Goal: Information Seeking & Learning: Learn about a topic

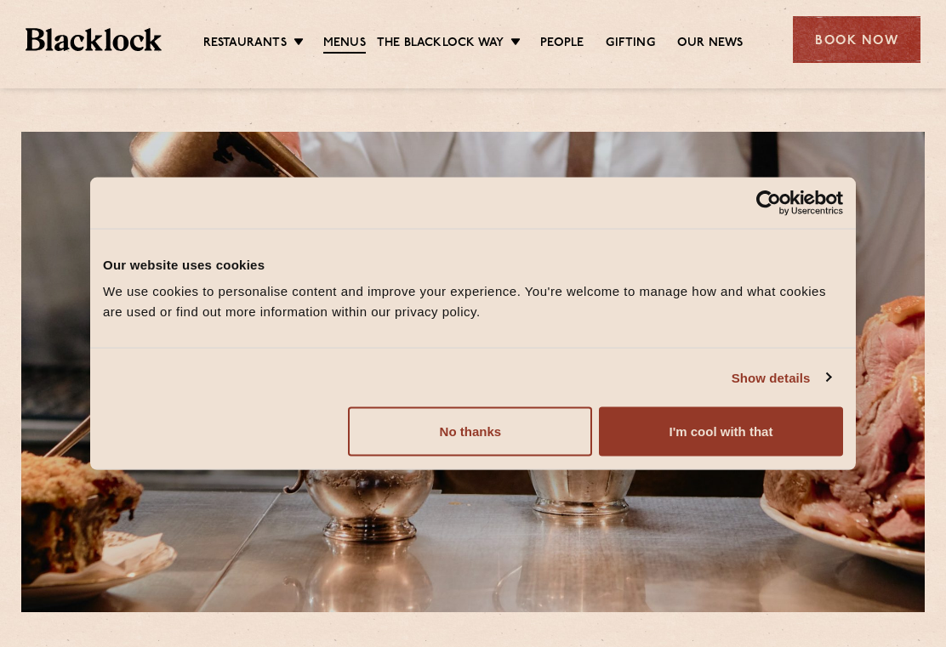
click at [708, 436] on button "I'm cool with that" at bounding box center [721, 431] width 244 height 49
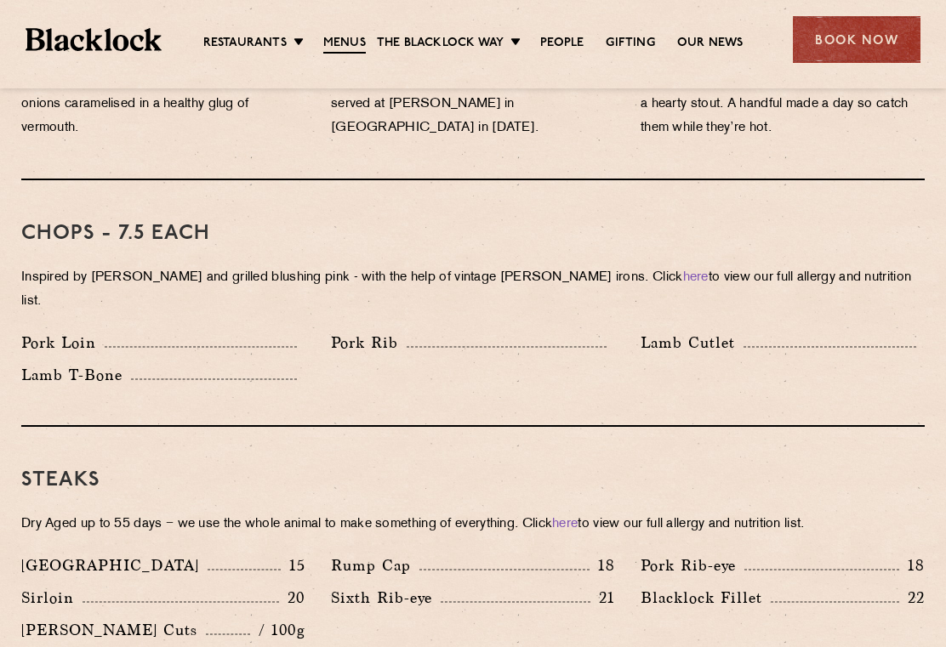
scroll to position [1335, 0]
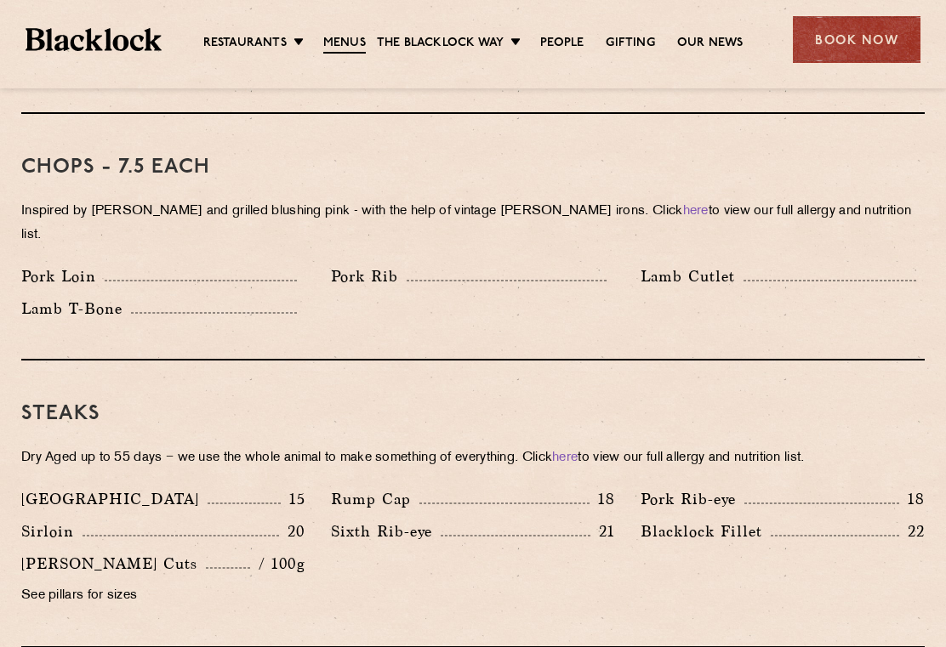
click at [413, 520] on div "Sixth Rib-eye 21" at bounding box center [473, 536] width 310 height 32
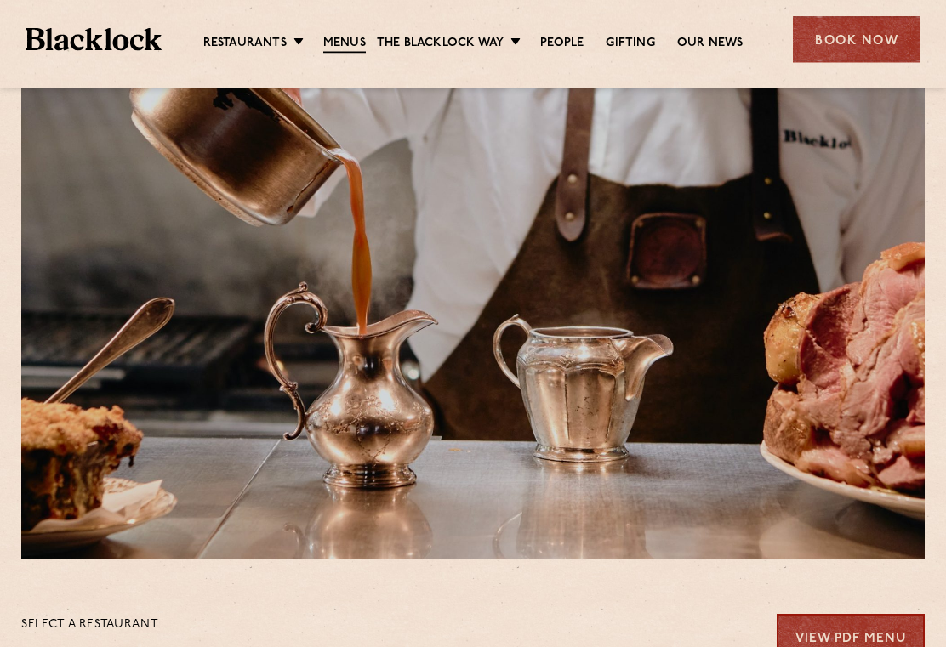
scroll to position [0, 0]
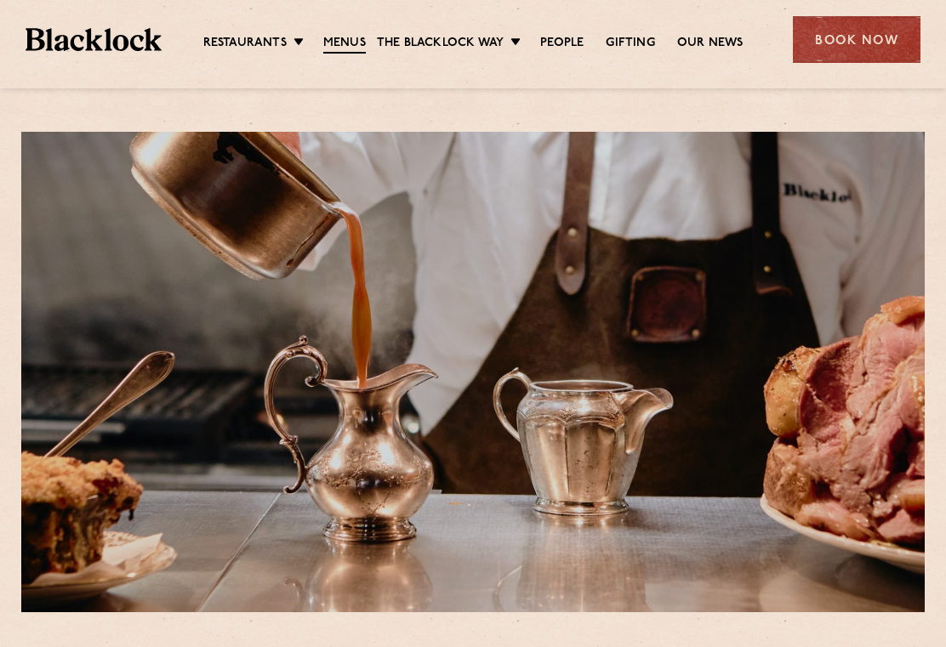
click at [0, 0] on link "Butcher Price [DATE]" at bounding box center [0, 0] width 0 height 0
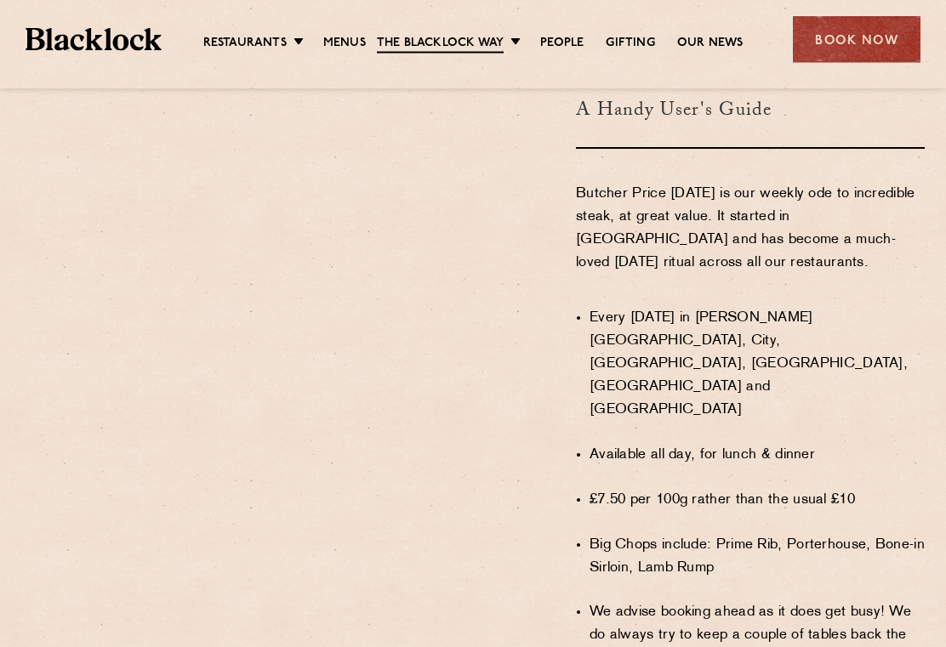
scroll to position [1007, 0]
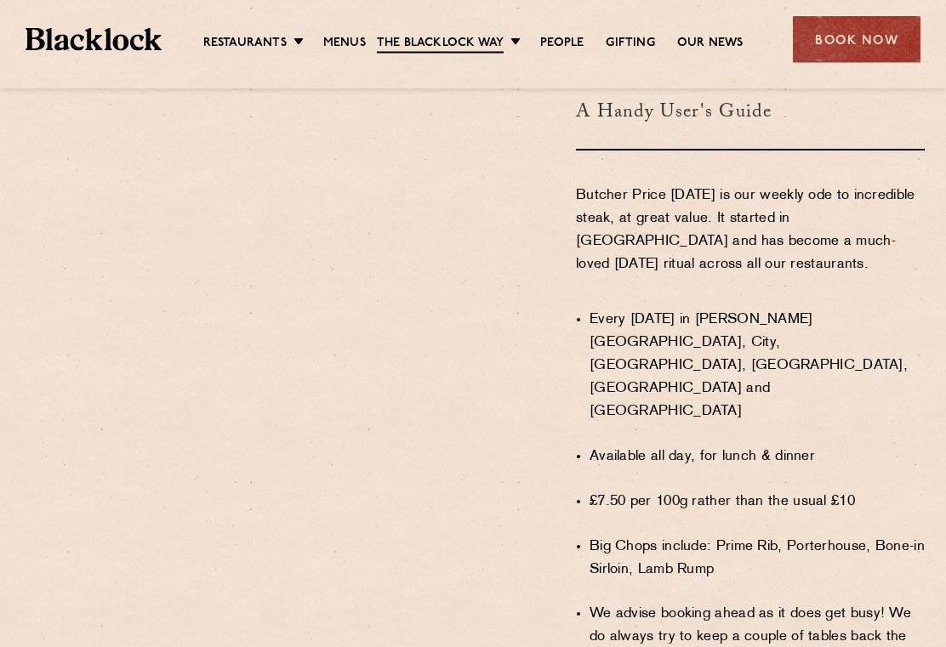
click at [924, 445] on div "WHAT IS BUTCHER PRICE MONDAY? A Handy User's Guide Butcher Price Monday is our …" at bounding box center [743, 370] width 387 height 814
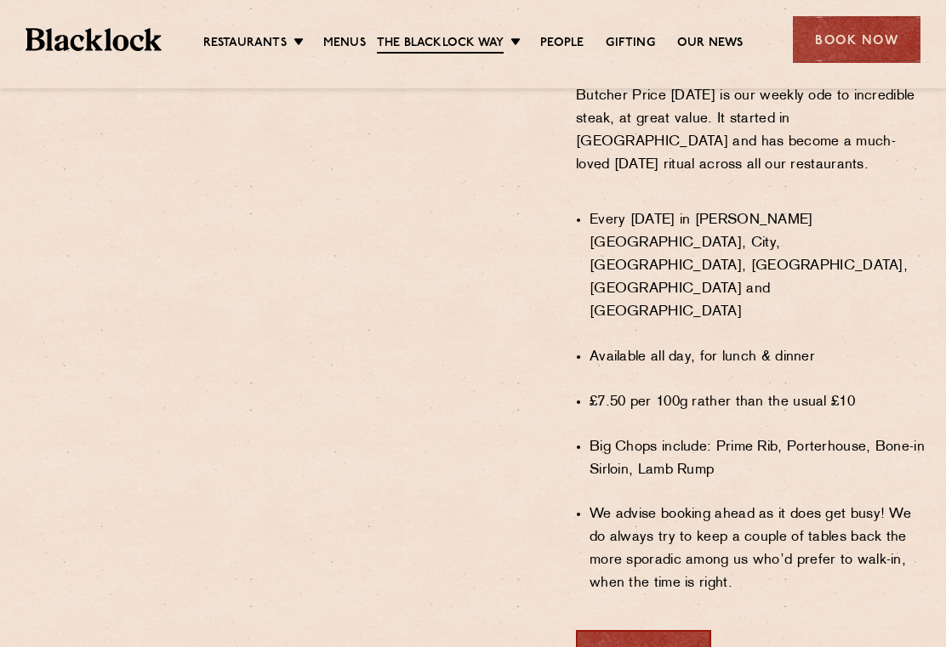
scroll to position [1106, 0]
click at [341, 44] on link "Menus" at bounding box center [344, 43] width 43 height 17
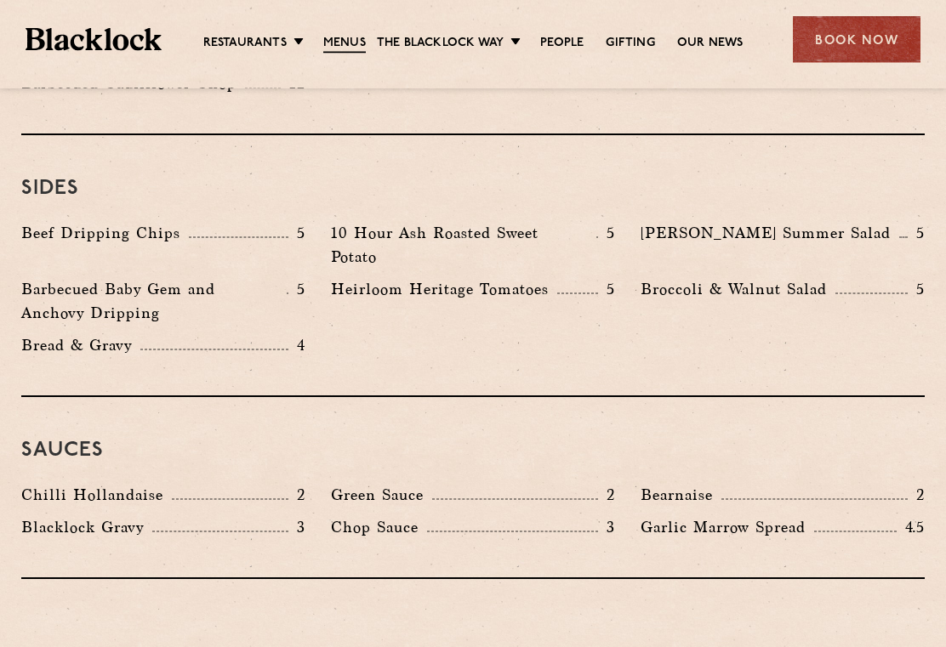
scroll to position [2588, 0]
click at [0, 0] on link "Covent Garden" at bounding box center [0, 0] width 0 height 0
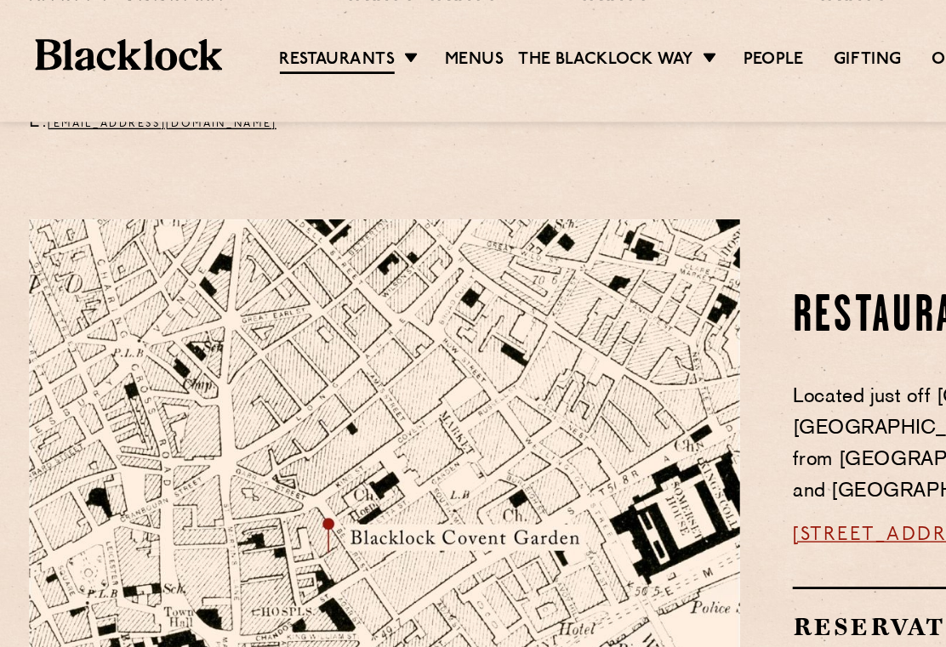
scroll to position [819, 0]
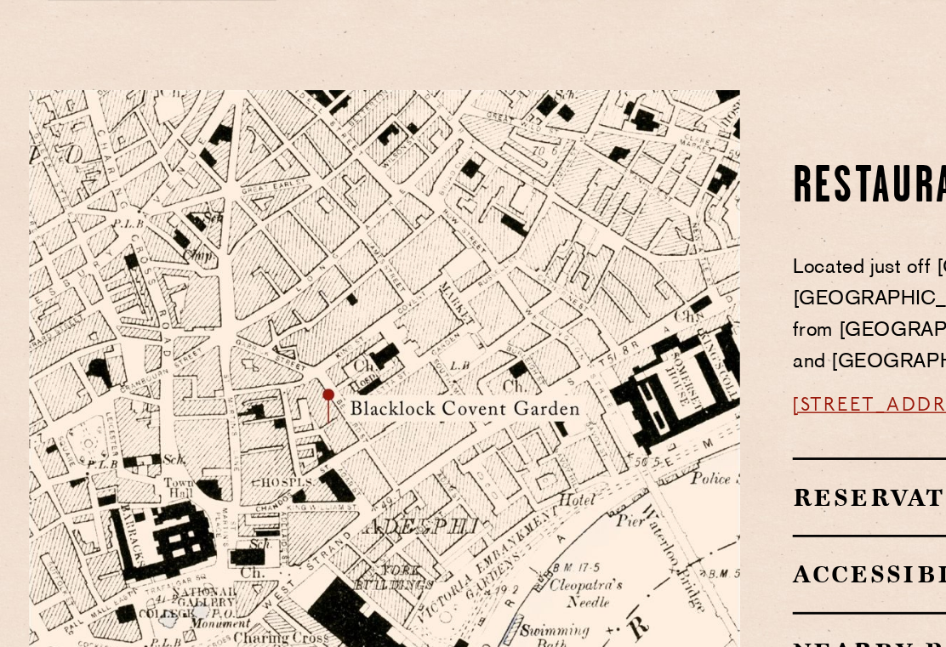
click at [529, 545] on img at bounding box center [440, 624] width 238 height 159
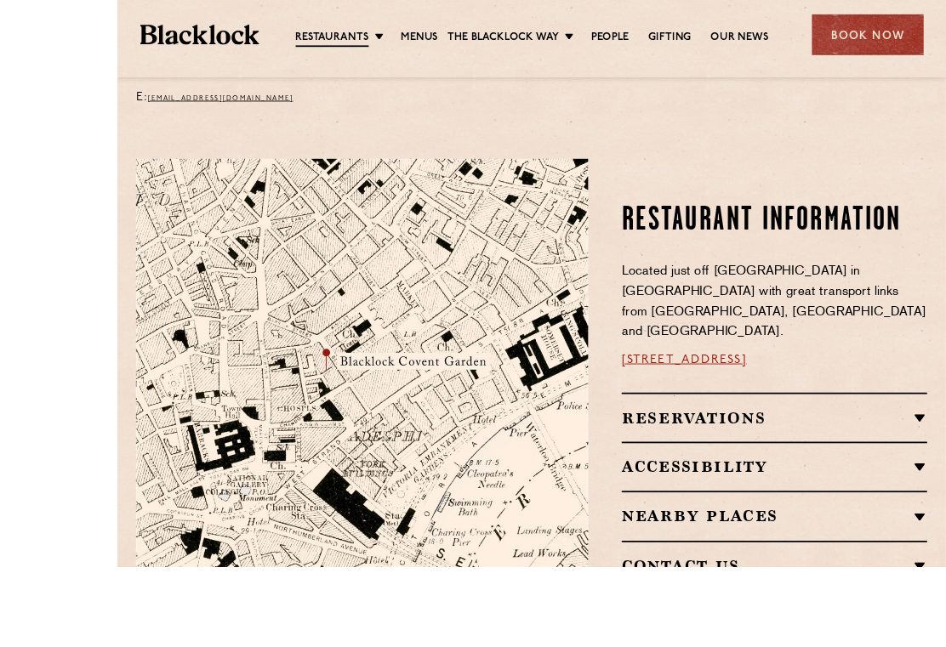
scroll to position [910, 0]
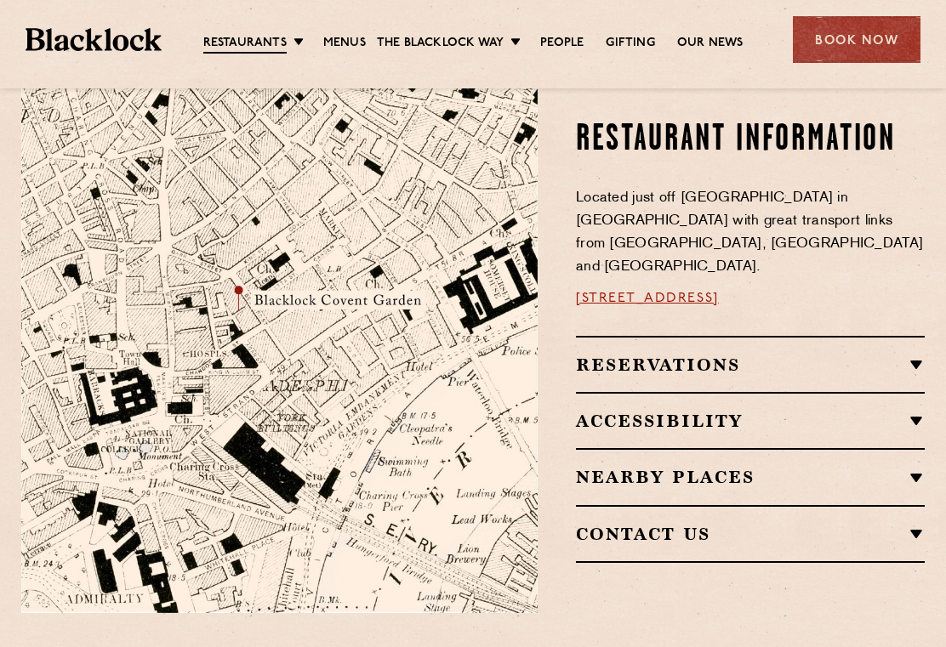
click at [907, 467] on h2 "Nearby Places" at bounding box center [750, 477] width 349 height 20
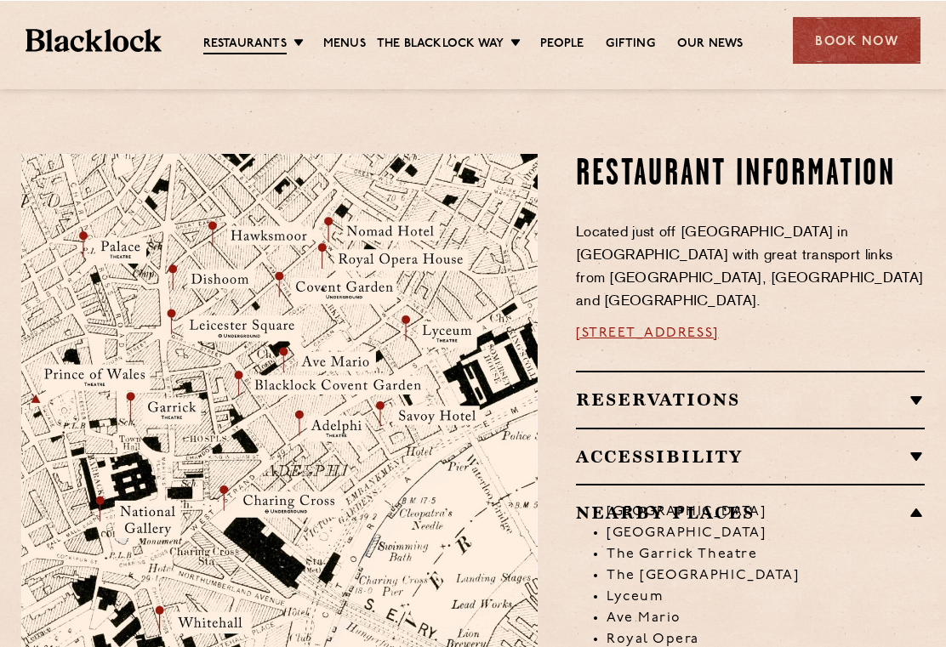
scroll to position [825, 0]
click at [442, 409] on img at bounding box center [279, 425] width 516 height 543
click at [443, 439] on img at bounding box center [279, 425] width 516 height 543
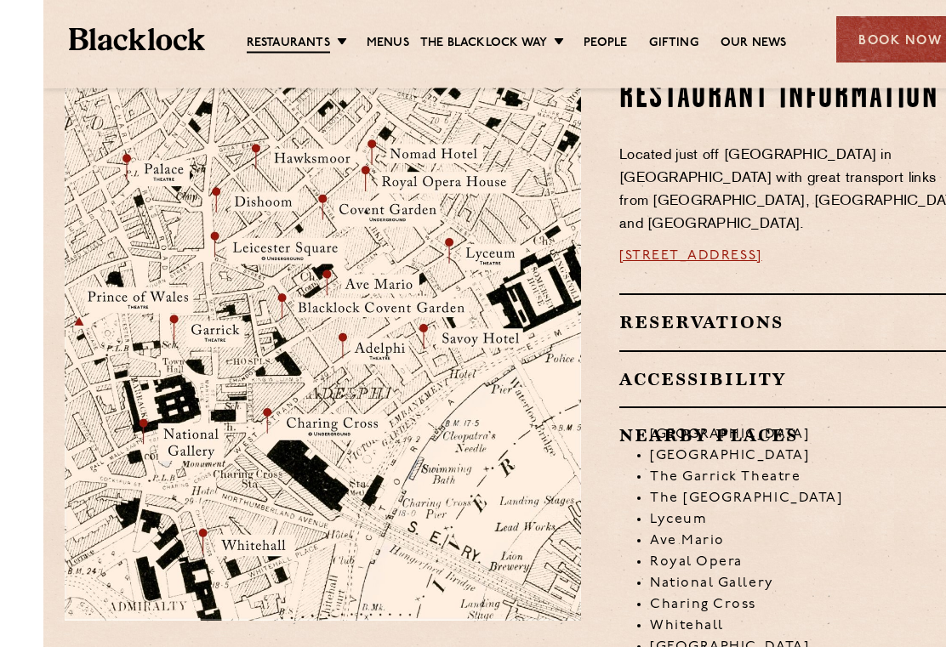
scroll to position [916, 0]
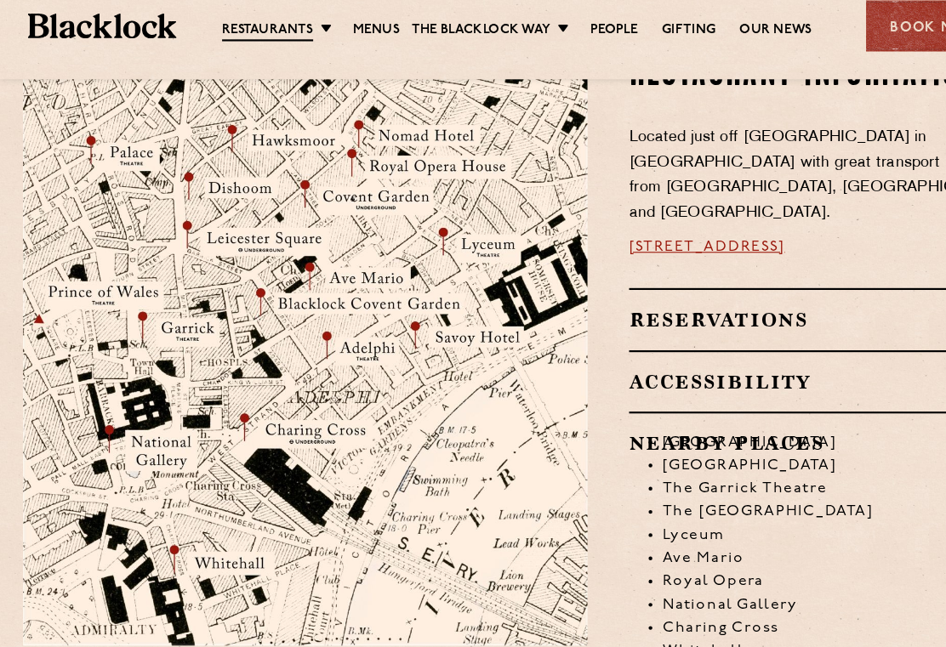
click at [815, 299] on h2 "Reservations" at bounding box center [750, 309] width 349 height 20
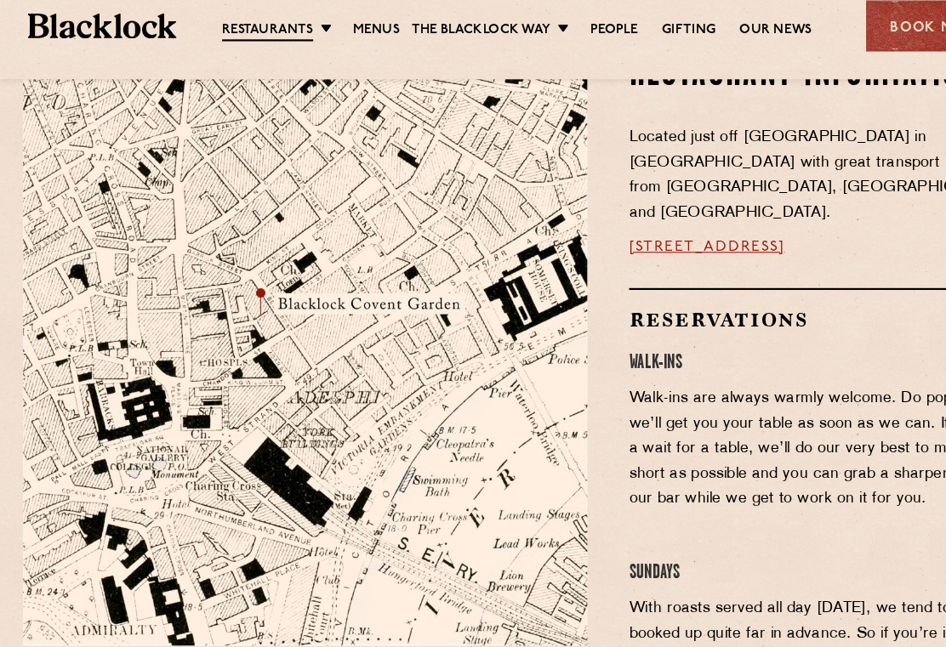
click at [825, 151] on p "Located just off Bedford Street in Covent Garden with great transport links fro…" at bounding box center [750, 177] width 349 height 92
click at [800, 141] on p "Located just off Bedford Street in Covent Garden with great transport links fro…" at bounding box center [750, 177] width 349 height 92
click at [809, 135] on span "Located just off Bedford Street in Covent Garden with great transport links fro…" at bounding box center [749, 176] width 347 height 82
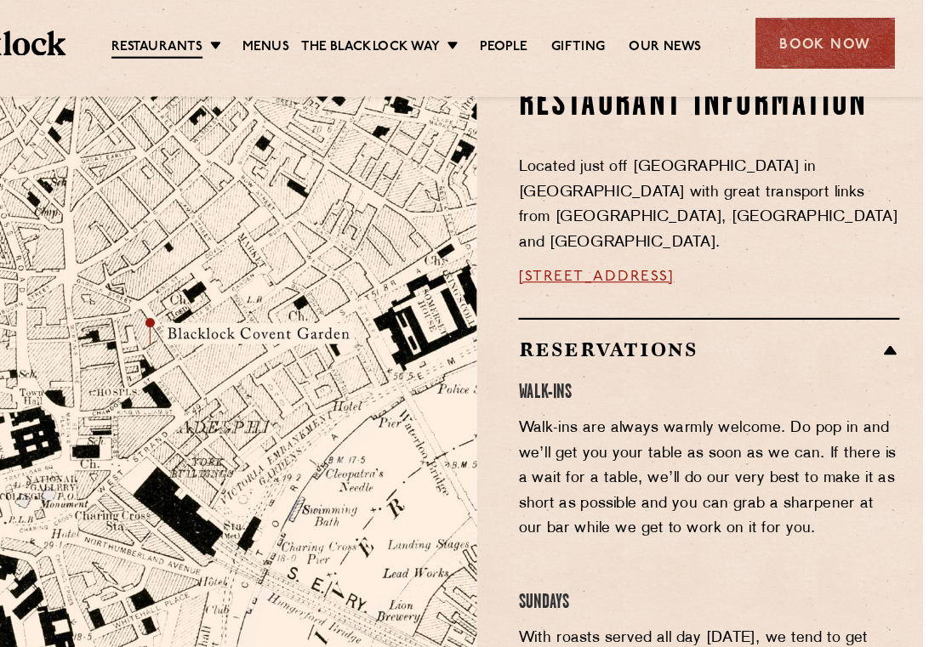
scroll to position [905, 0]
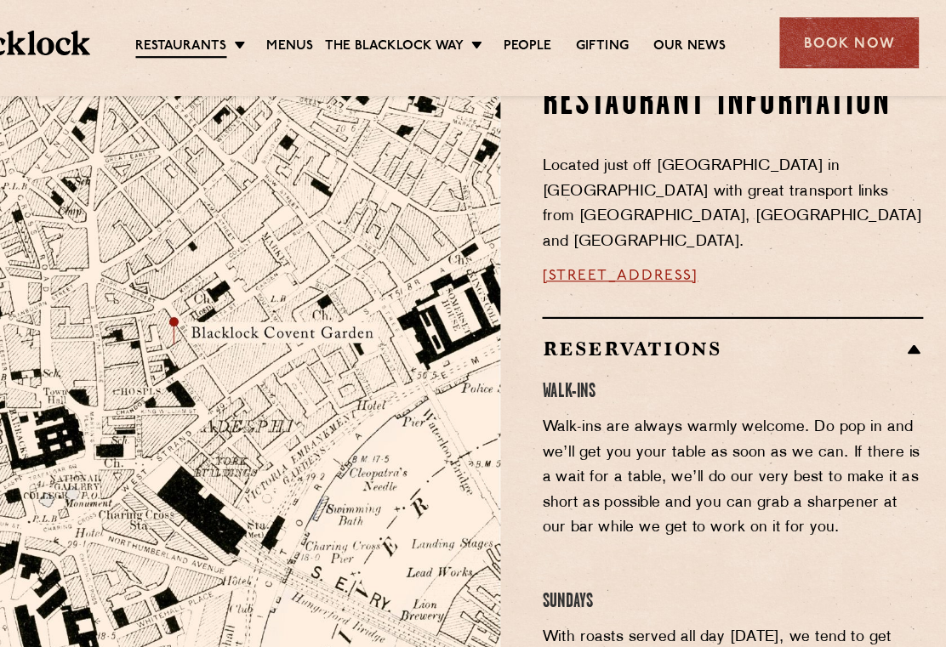
click at [757, 291] on div "Reservations Walk-Ins Walk-ins are always warmly welcome. Do pop in and we’ll g…" at bounding box center [750, 587] width 349 height 592
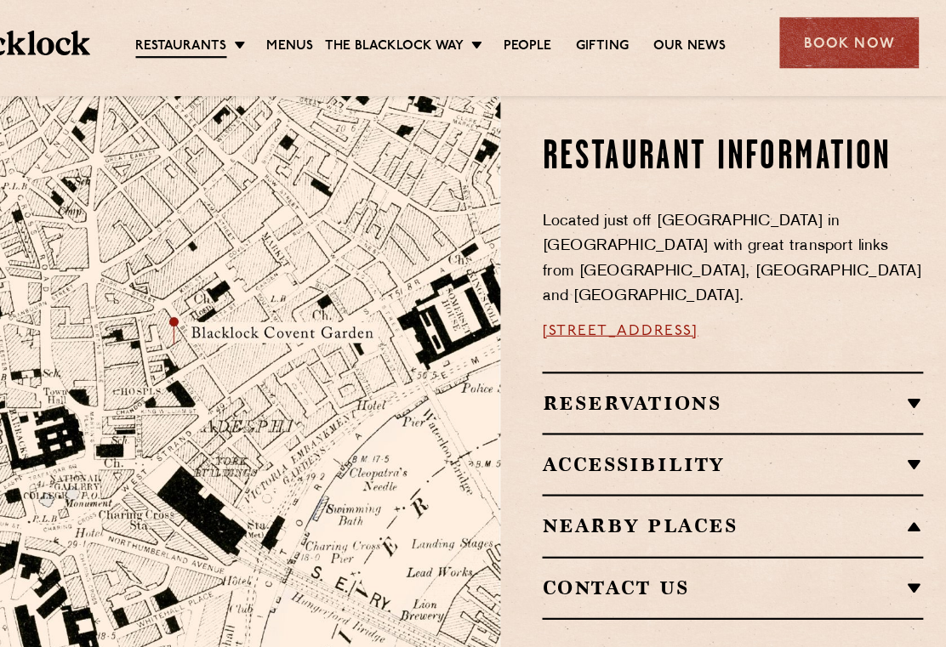
click at [805, 202] on p "Located just off Bedford Street in Covent Garden with great transport links fro…" at bounding box center [750, 238] width 349 height 92
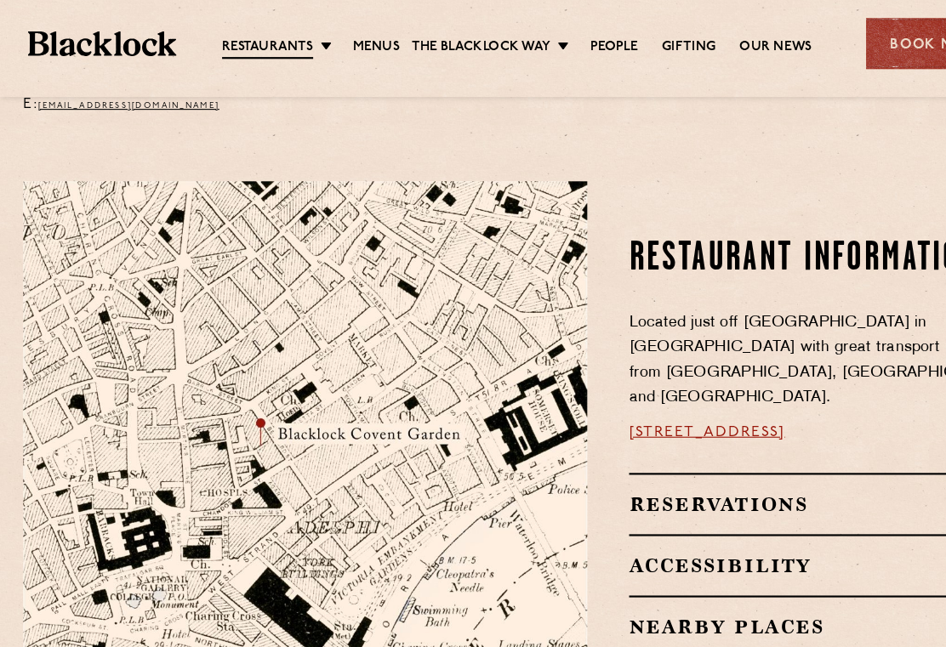
scroll to position [810, 0]
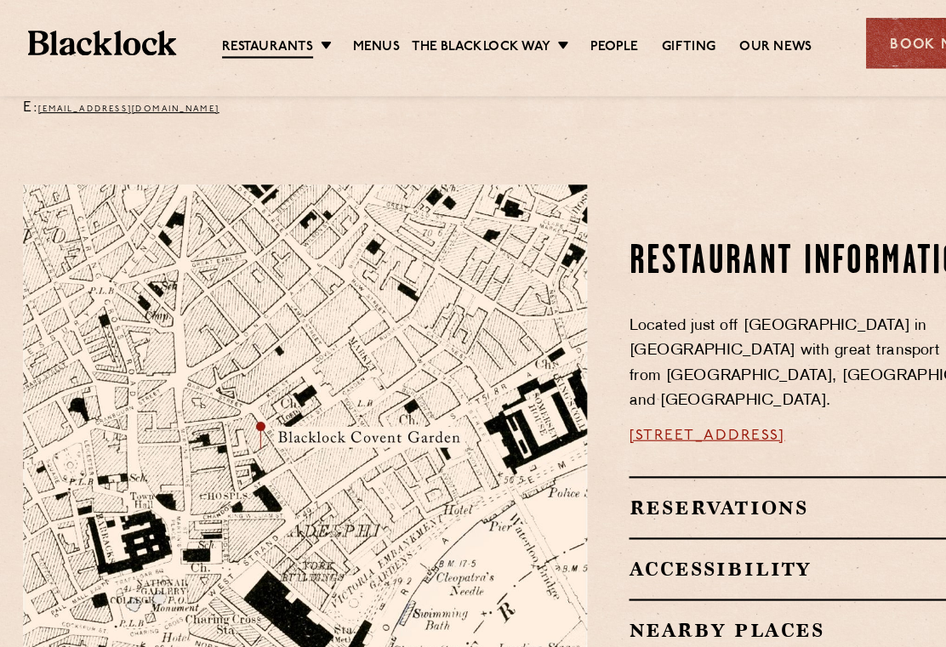
click at [737, 567] on h2 "Nearby Places" at bounding box center [750, 577] width 349 height 20
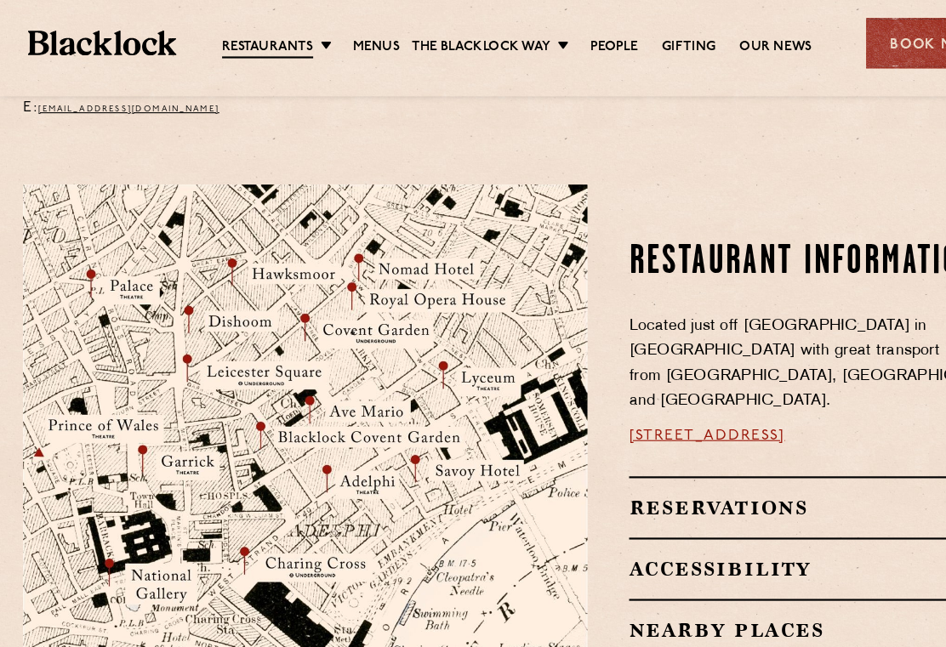
click at [720, 567] on h2 "Nearby Places" at bounding box center [750, 577] width 349 height 20
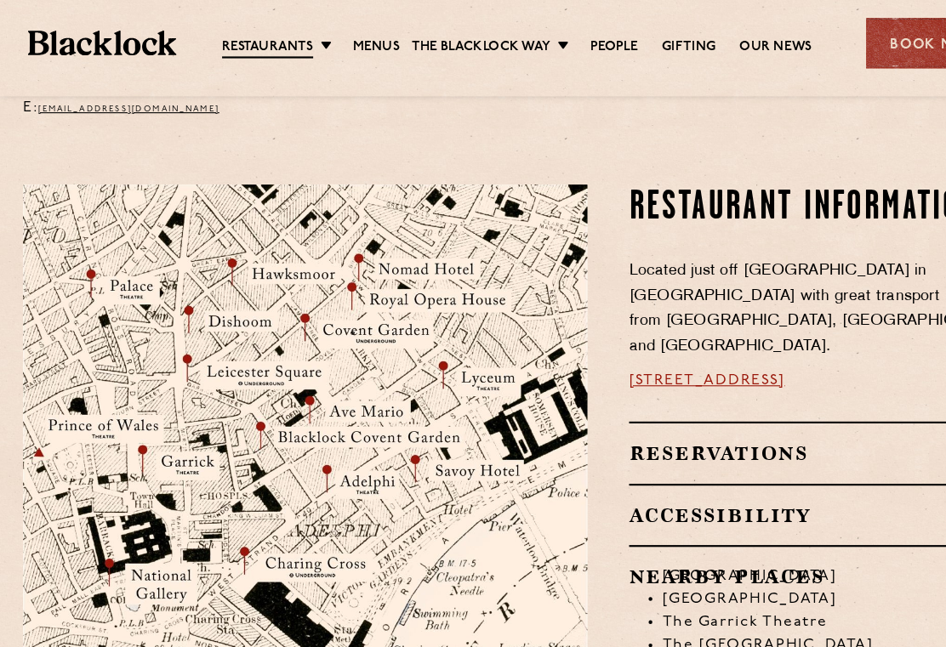
click at [821, 560] on li "The Garrick Theatre" at bounding box center [765, 570] width 318 height 21
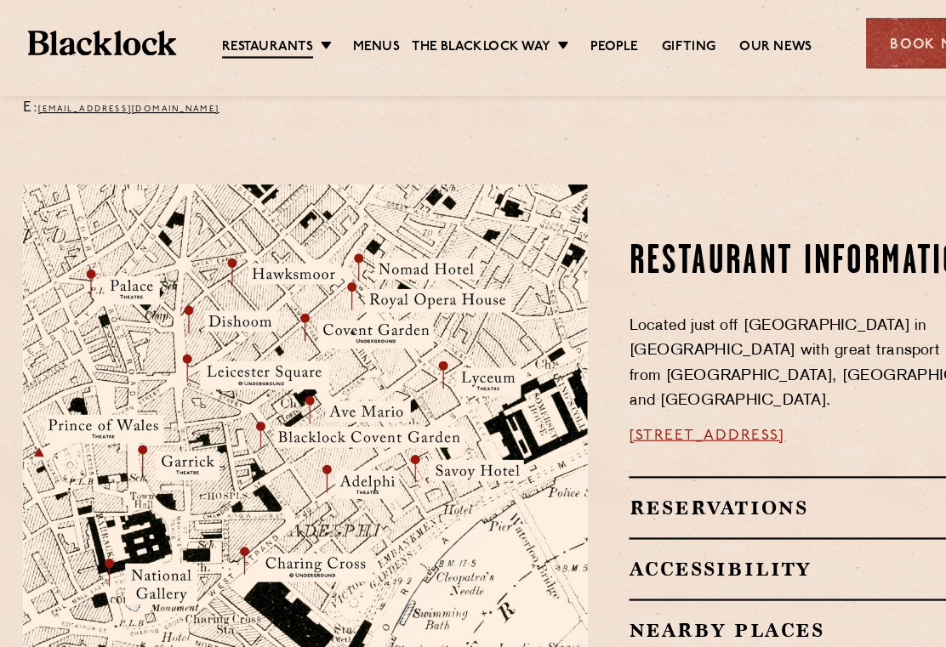
click at [713, 169] on div "Restaurant information Located just off Bedford Street in Covent Garden with gr…" at bounding box center [743, 440] width 387 height 543
click at [729, 264] on div "Restaurant information Located just off Bedford Street in Covent Garden with gr…" at bounding box center [750, 327] width 349 height 217
click at [408, 423] on img at bounding box center [279, 440] width 516 height 543
click at [373, 385] on img at bounding box center [279, 440] width 516 height 543
click at [559, 43] on link "People" at bounding box center [561, 43] width 43 height 17
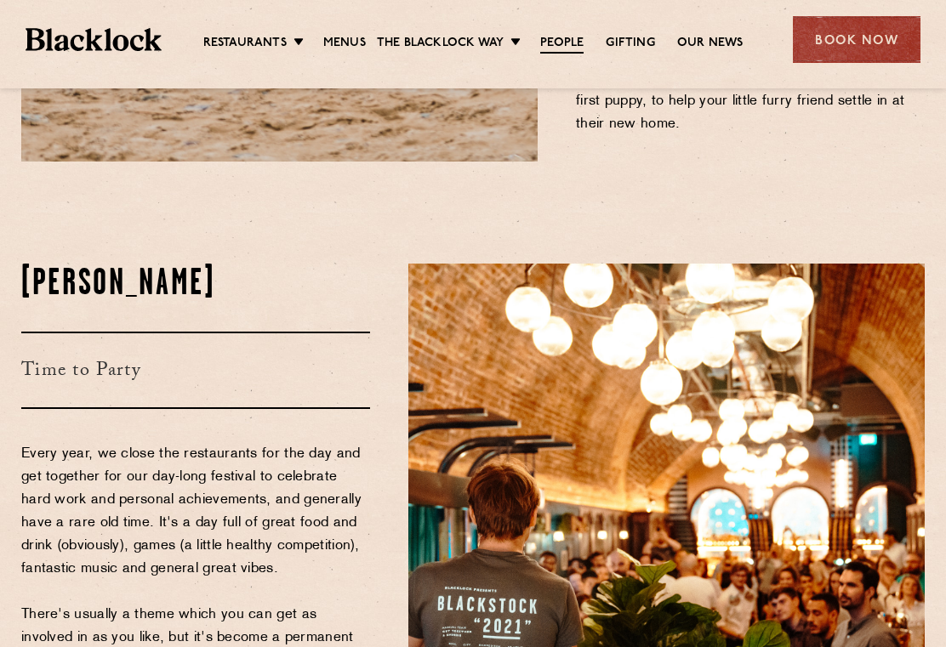
scroll to position [2179, 0]
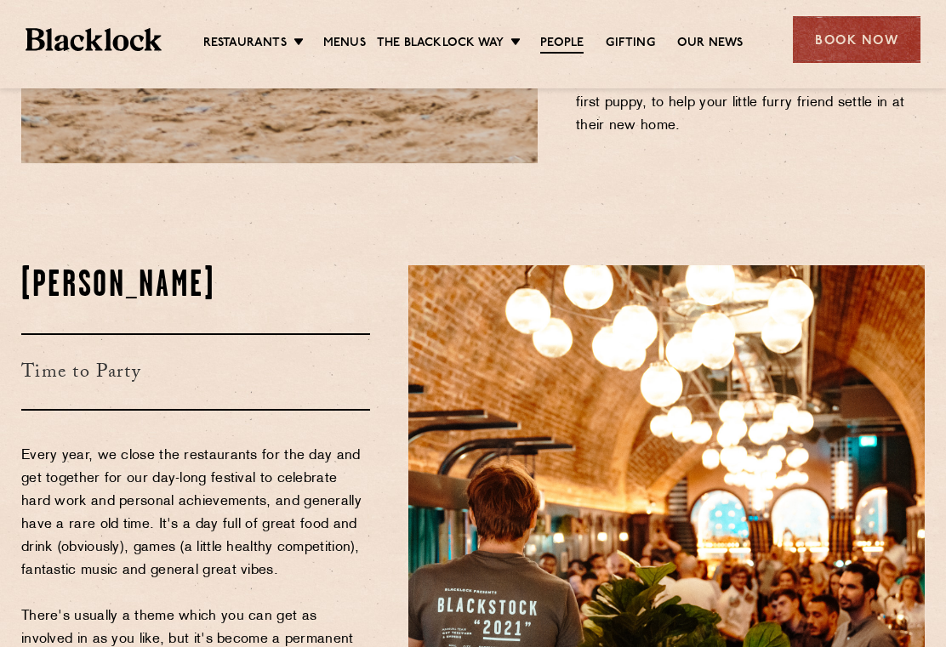
click at [724, 42] on link "Our News" at bounding box center [710, 43] width 66 height 17
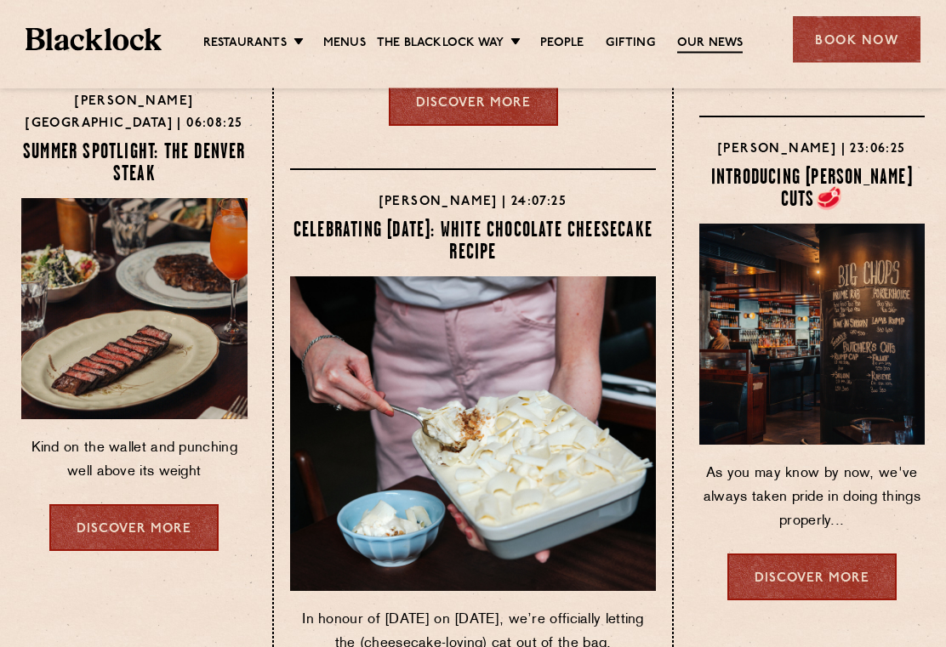
scroll to position [588, 0]
click at [187, 589] on div "Blacklock Birmingham | 06:08:25 Summer Spotlight: The Denver Steak Kind on the …" at bounding box center [134, 331] width 226 height 526
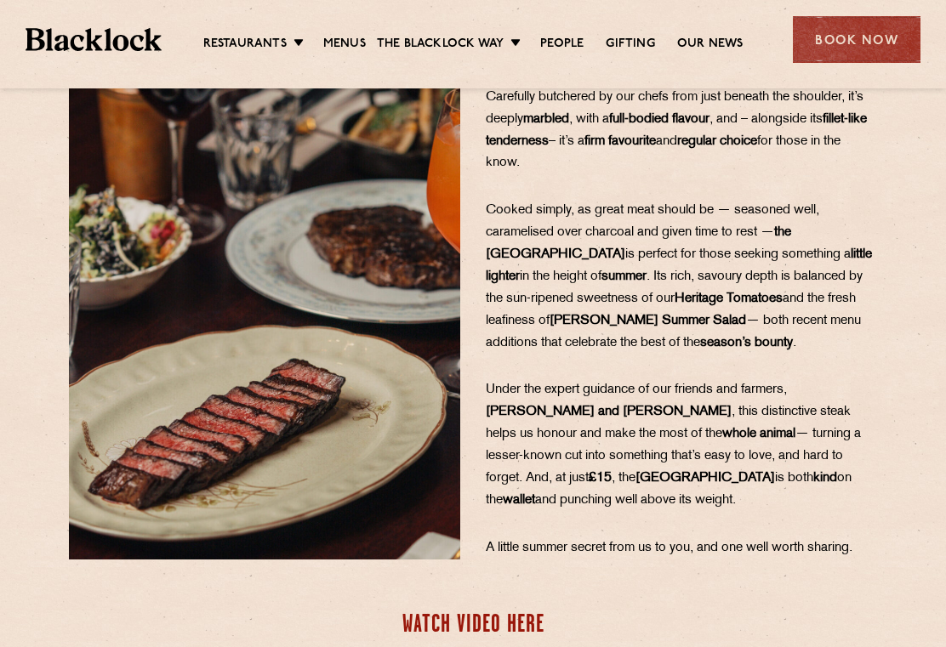
scroll to position [281, 0]
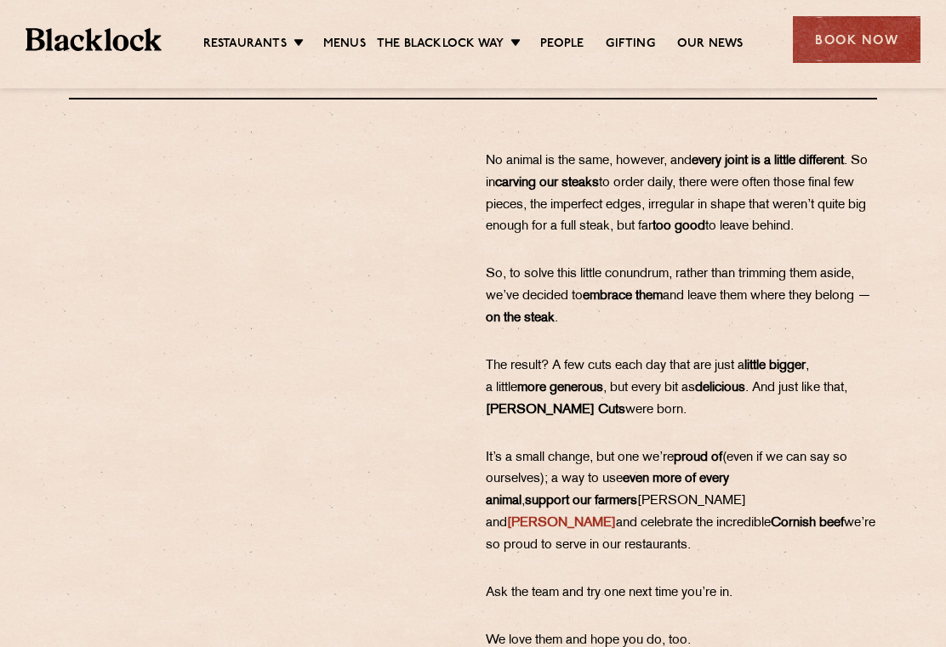
scroll to position [242, 0]
click at [910, 336] on section "No animal is the same, however, and every joint is a little different . So in c…" at bounding box center [473, 402] width 946 height 502
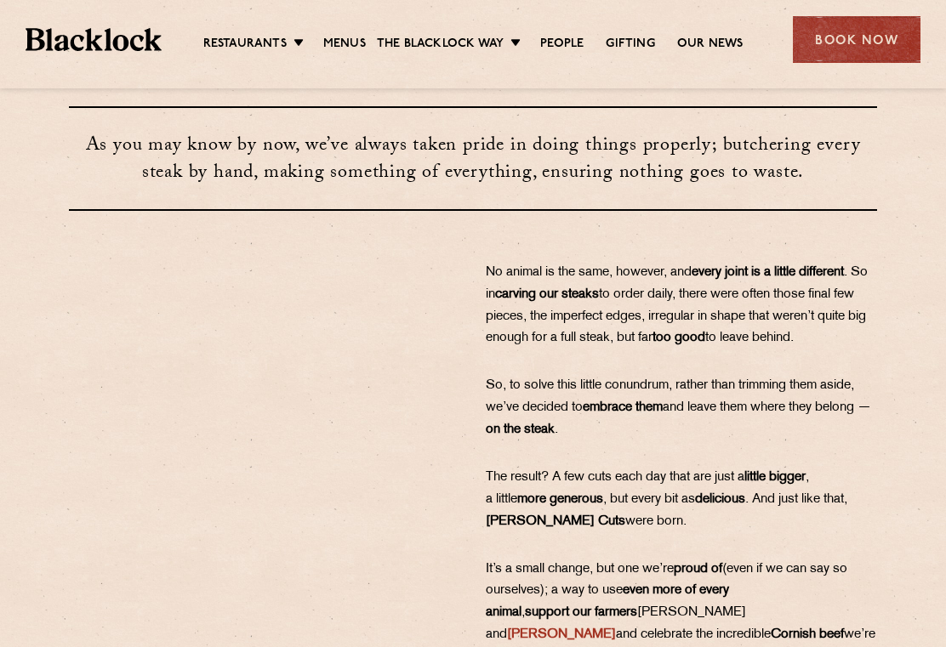
scroll to position [143, 0]
